Goal: Find specific page/section: Find specific page/section

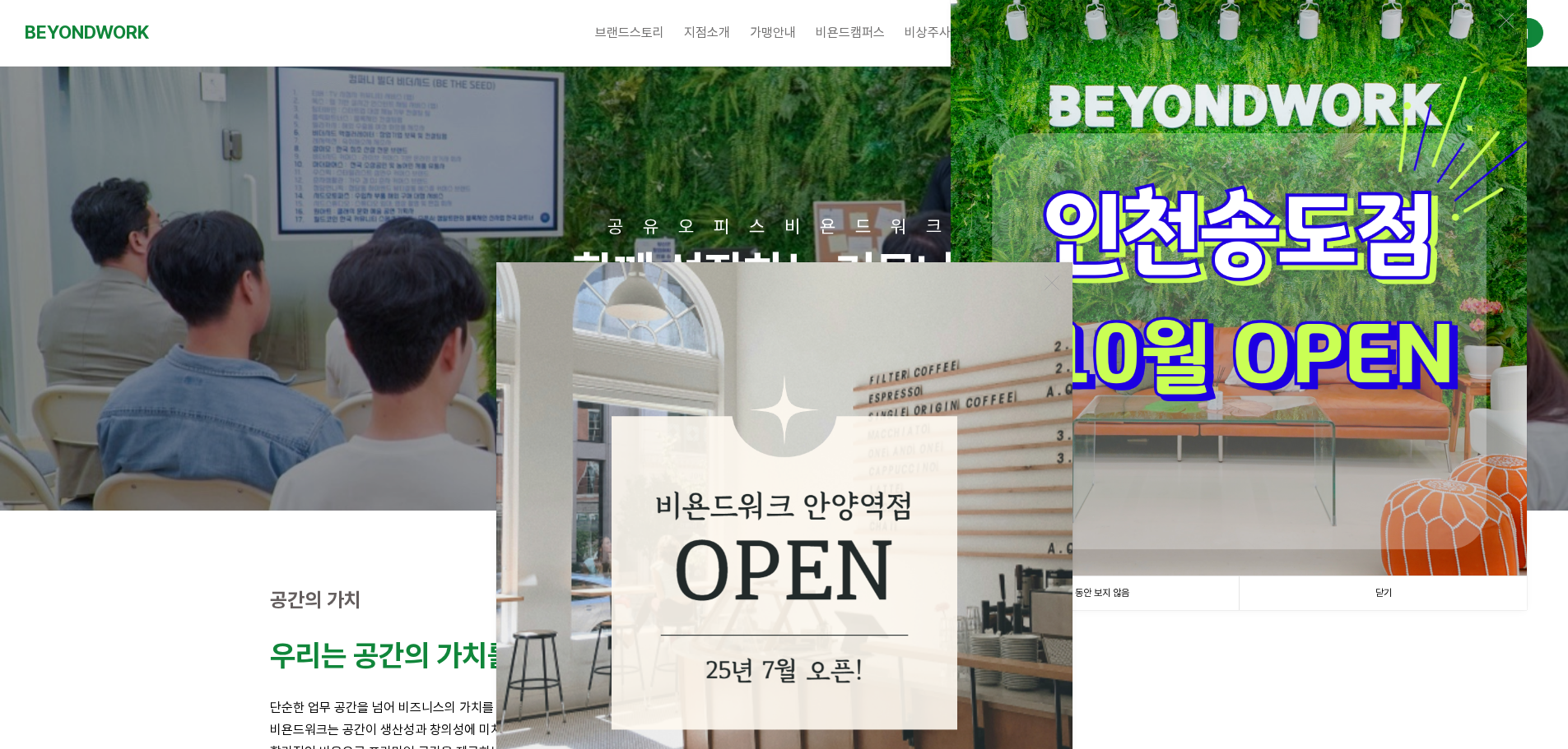
click at [1120, 595] on link "1일 동안 보지 않음" at bounding box center [1095, 593] width 288 height 34
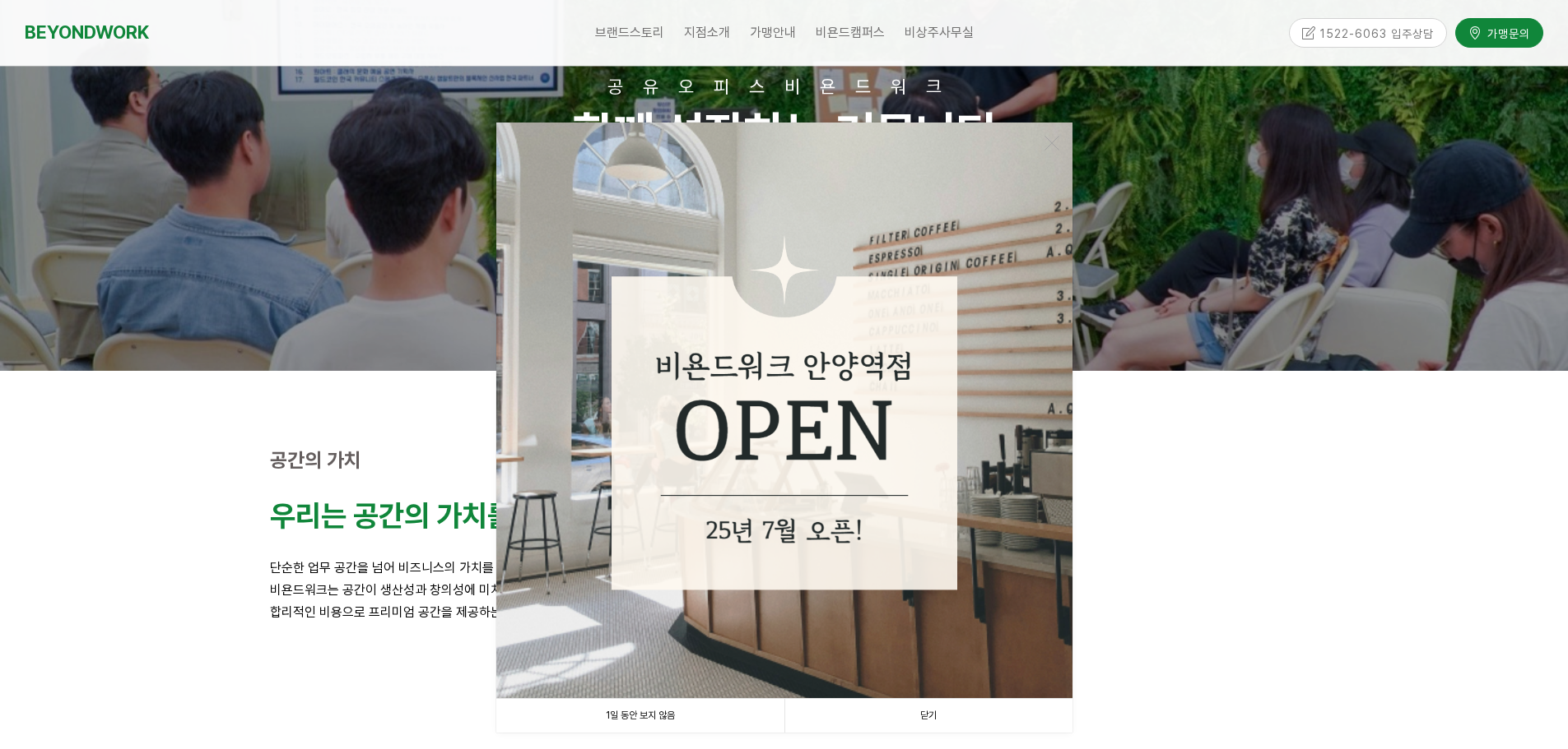
scroll to position [493, 0]
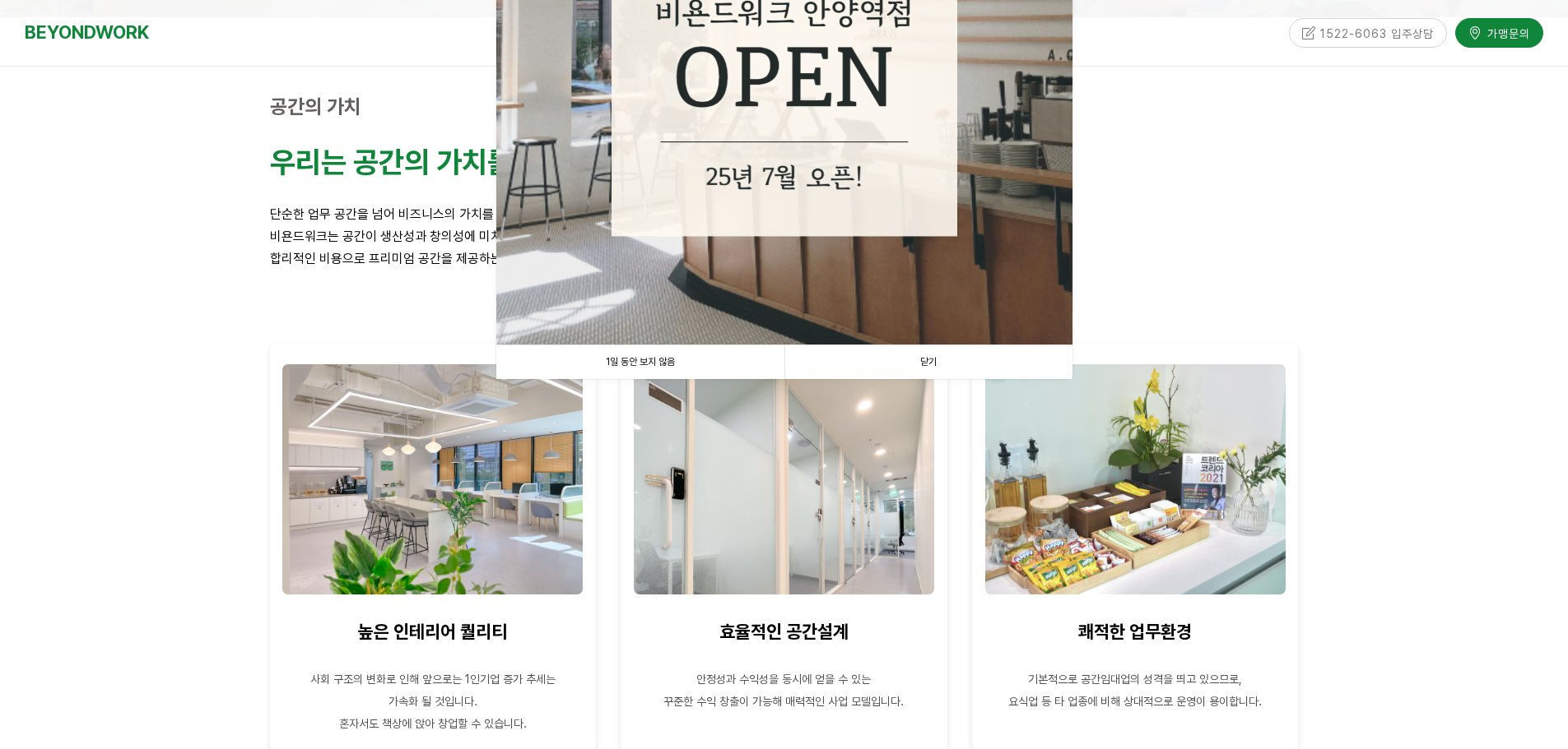
click at [686, 356] on link "1일 동안 보지 않음" at bounding box center [640, 362] width 288 height 34
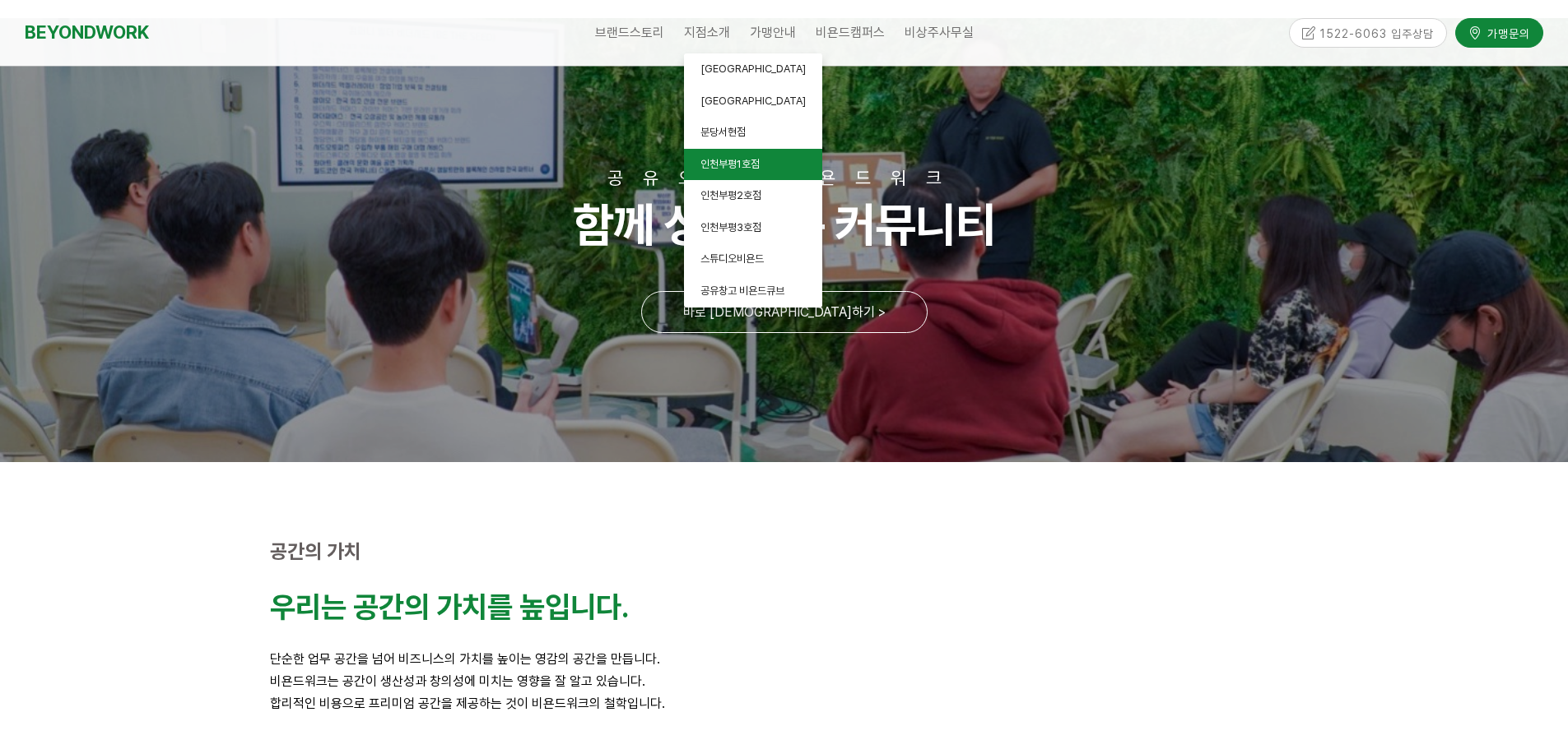
scroll to position [82, 0]
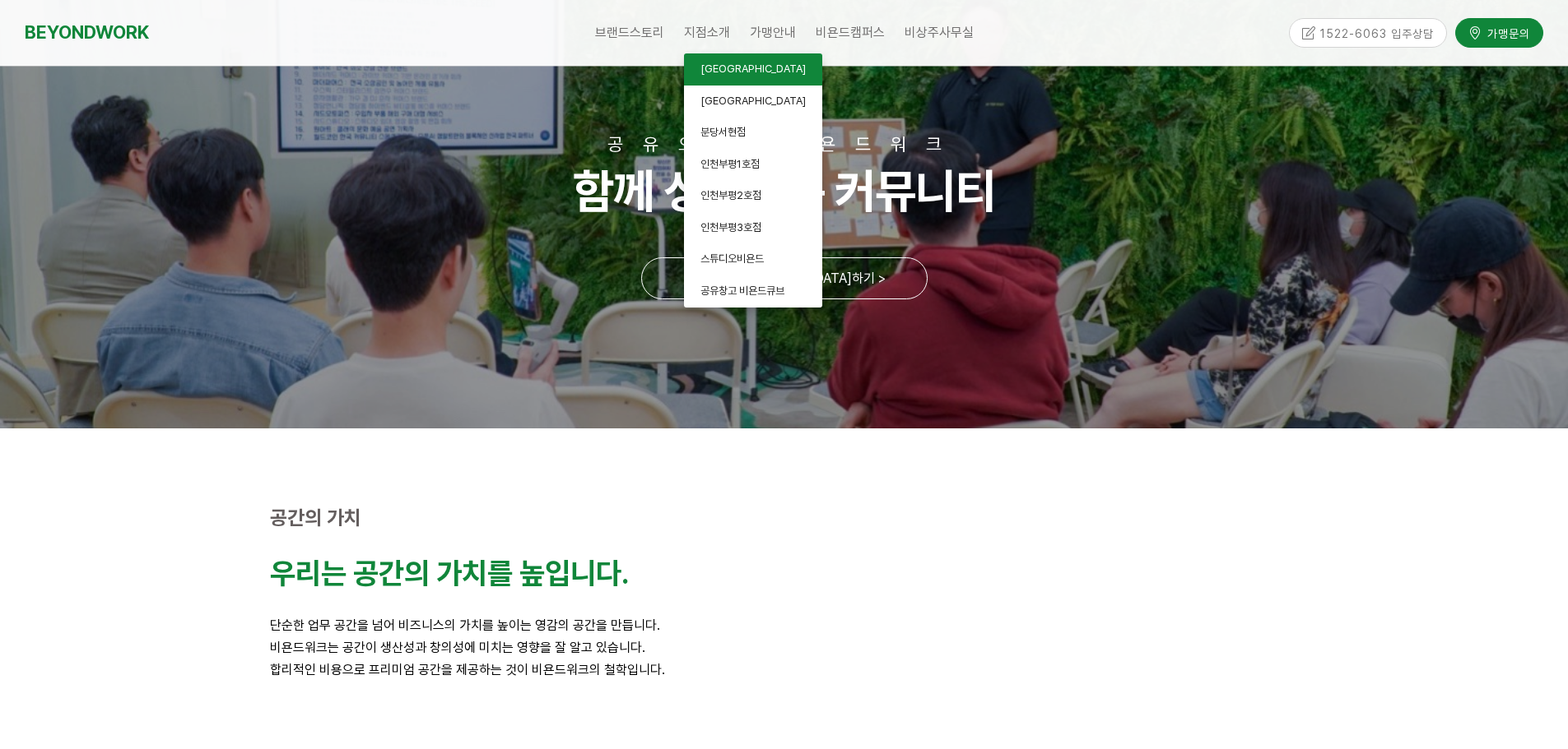
click at [753, 72] on link "[GEOGRAPHIC_DATA]" at bounding box center [752, 69] width 138 height 32
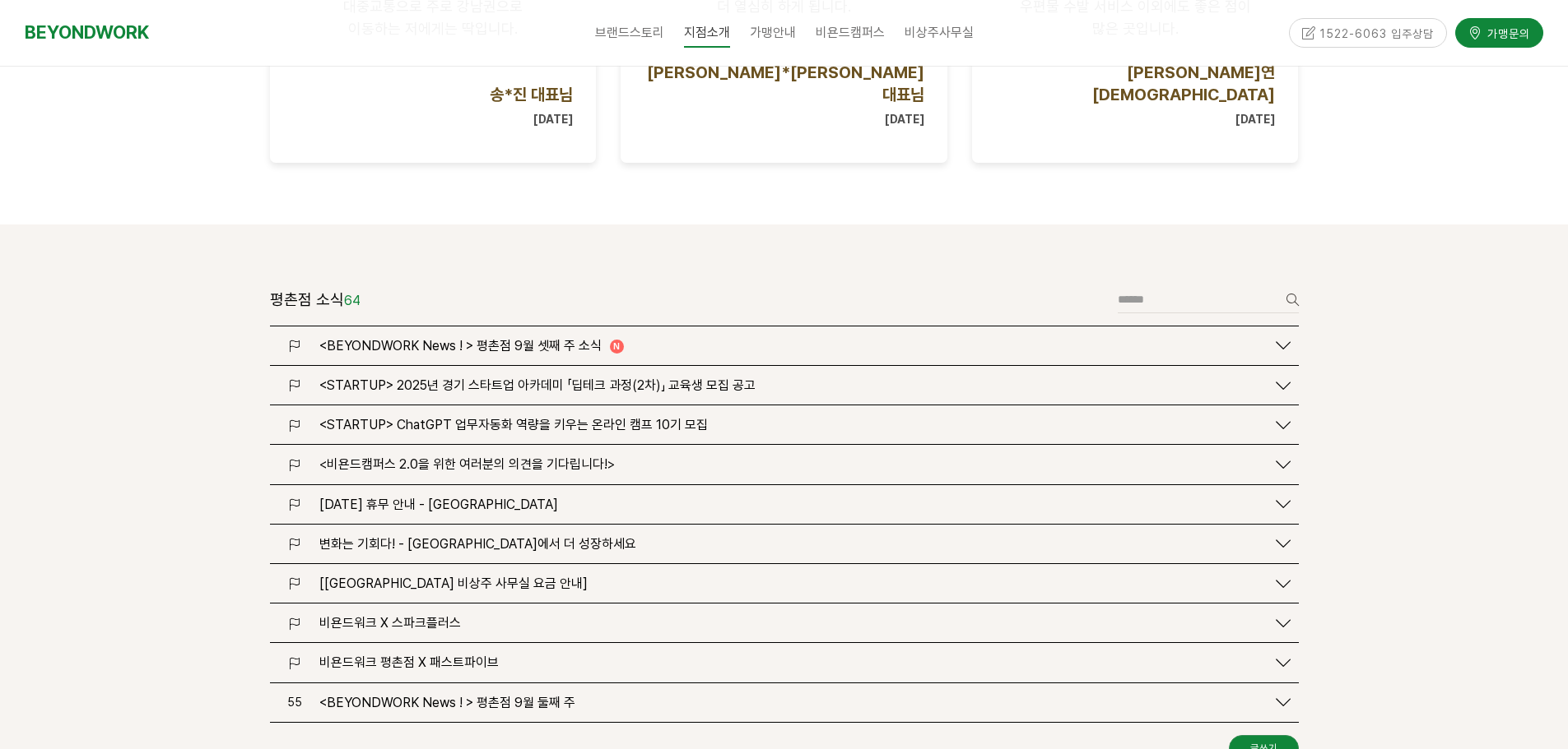
scroll to position [1892, 0]
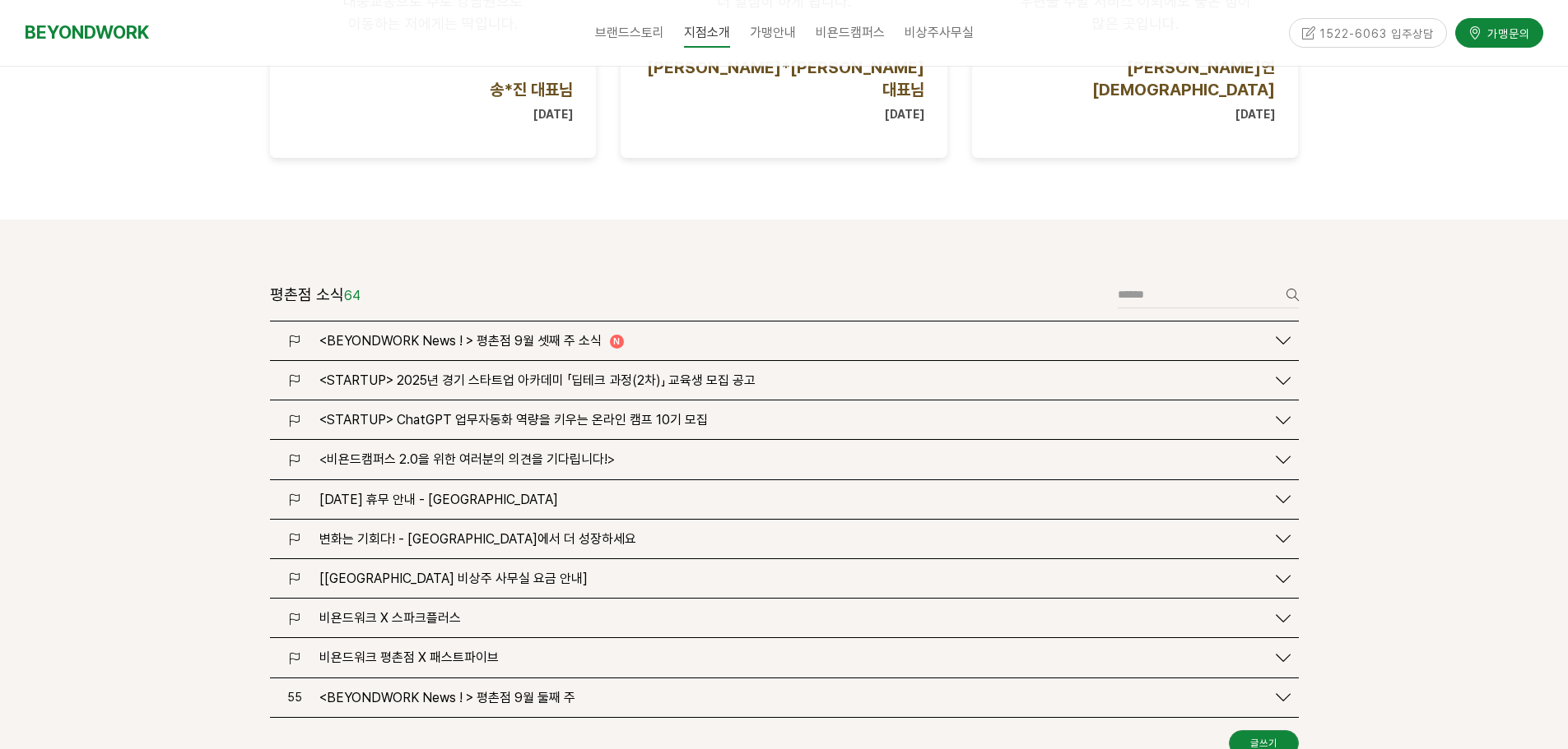
click at [205, 546] on div at bounding box center [784, 546] width 1568 height 654
